Goal: Task Accomplishment & Management: Manage account settings

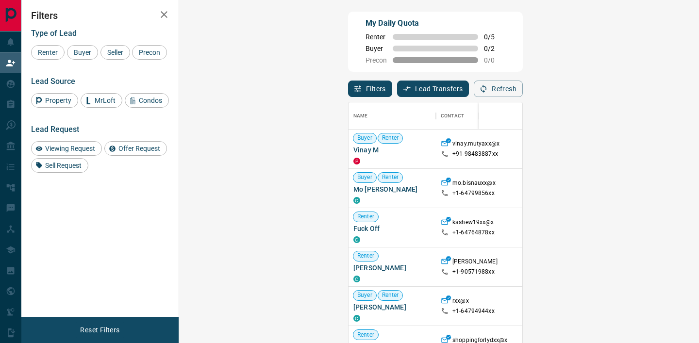
scroll to position [259, 499]
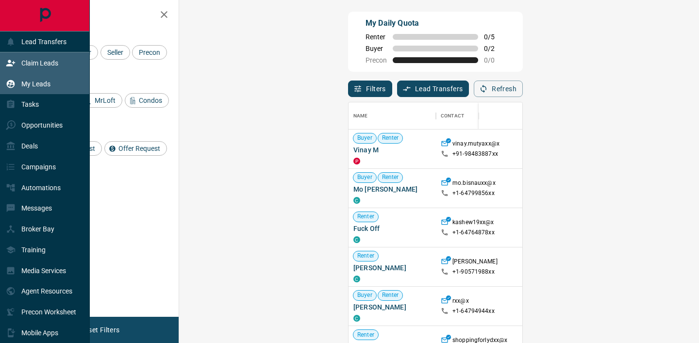
click at [13, 80] on icon at bounding box center [11, 84] width 10 height 10
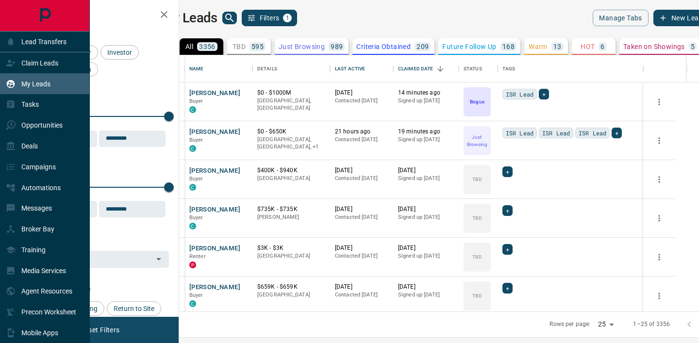
scroll to position [256, 515]
click at [39, 126] on p "Opportunities" at bounding box center [41, 125] width 41 height 8
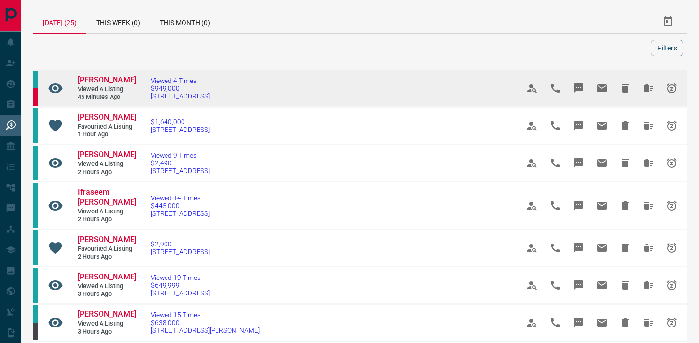
click at [96, 84] on span "[PERSON_NAME]" at bounding box center [107, 79] width 59 height 9
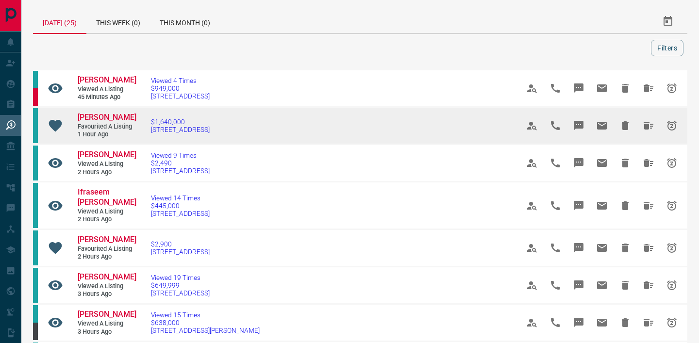
click at [99, 131] on span "Favourited a Listing" at bounding box center [107, 127] width 58 height 8
click at [101, 122] on span "[PERSON_NAME]" at bounding box center [107, 117] width 59 height 9
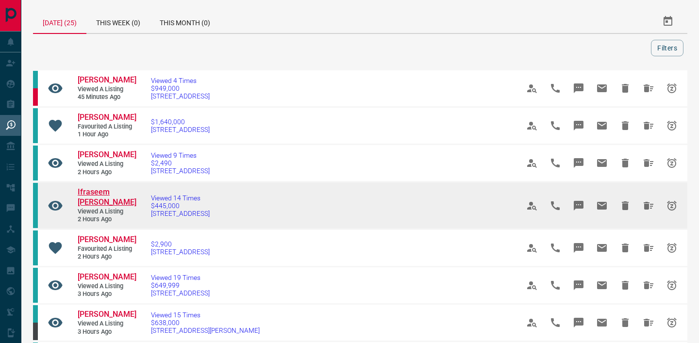
click at [91, 202] on span "Ifraseem [PERSON_NAME]" at bounding box center [107, 196] width 59 height 19
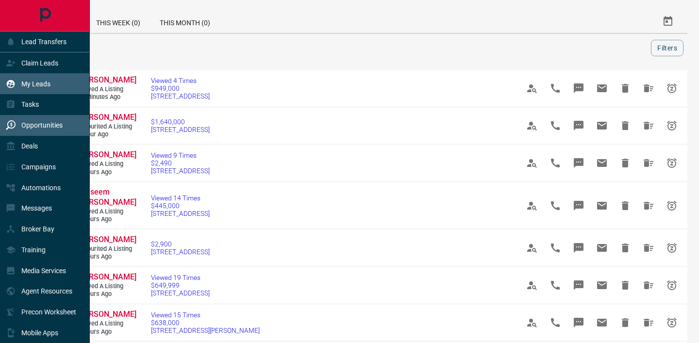
click at [19, 79] on div "My Leads" at bounding box center [28, 84] width 45 height 16
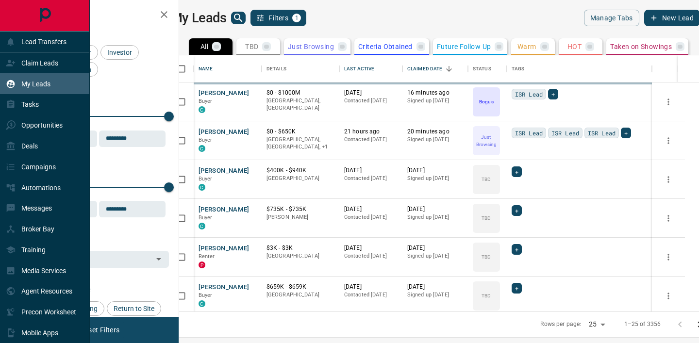
scroll to position [256, 515]
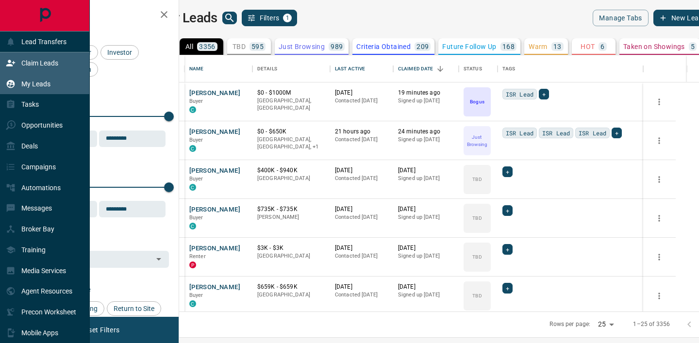
click at [33, 63] on p "Claim Leads" at bounding box center [39, 63] width 37 height 8
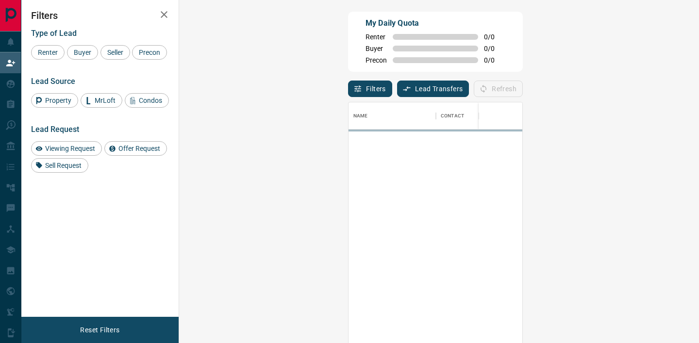
scroll to position [259, 499]
